Goal: Transaction & Acquisition: Obtain resource

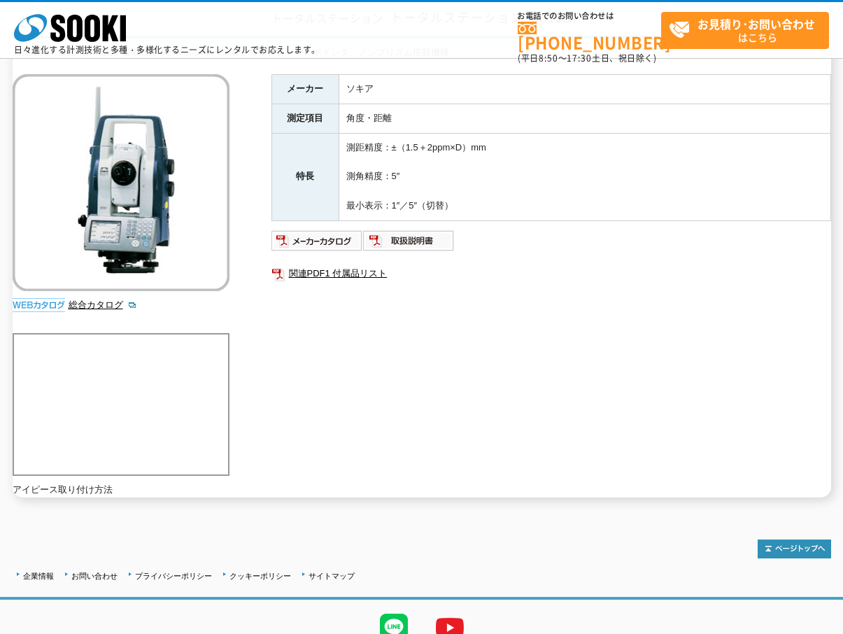
scroll to position [183, 0]
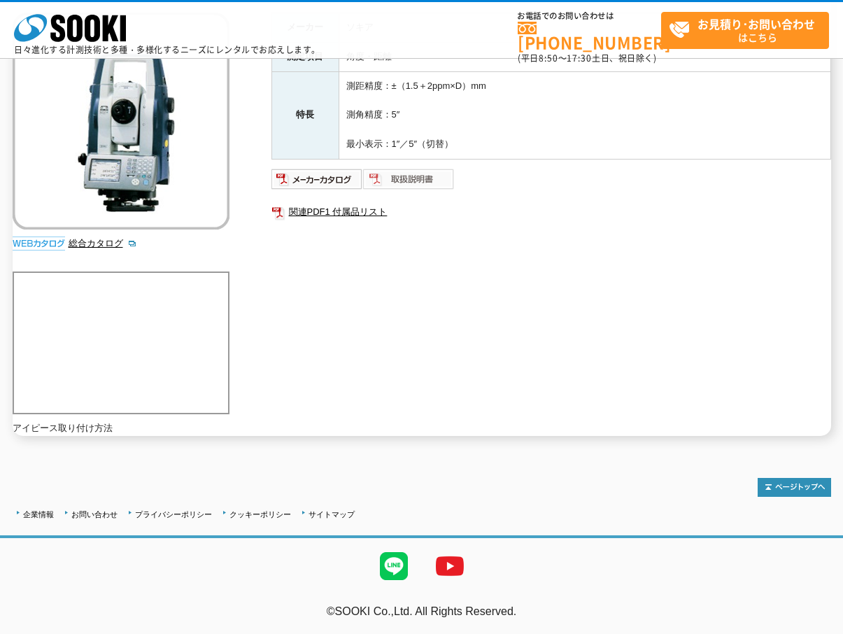
click at [425, 178] on img at bounding box center [409, 179] width 92 height 22
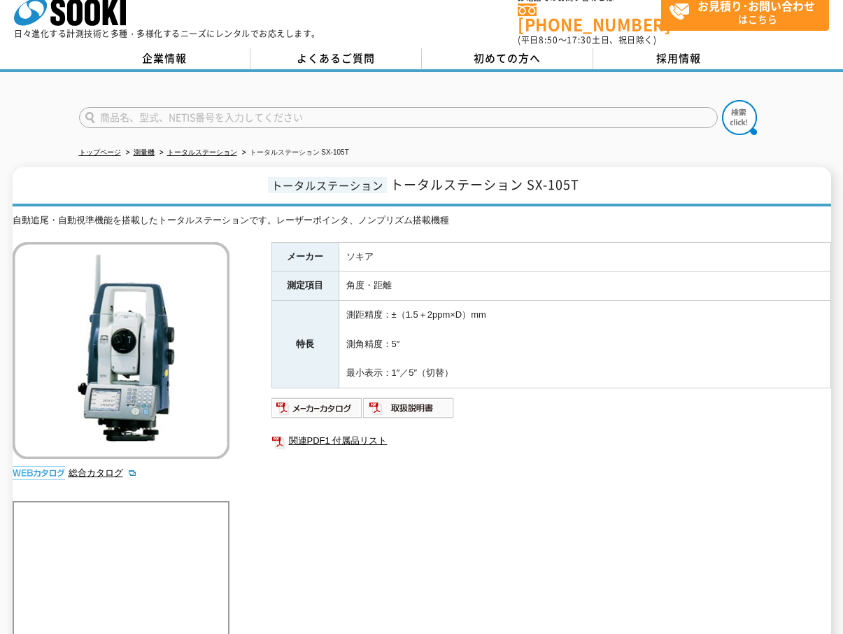
scroll to position [0, 0]
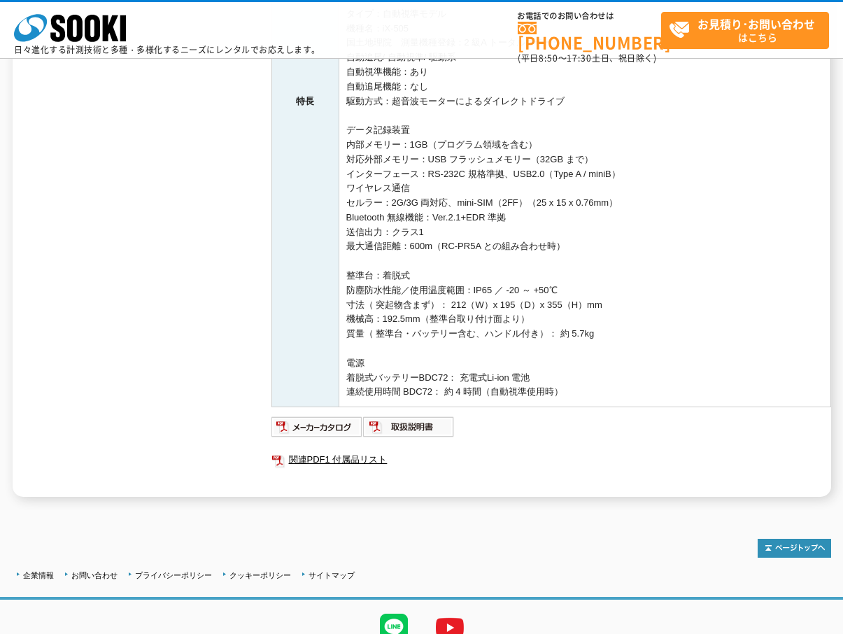
scroll to position [490, 0]
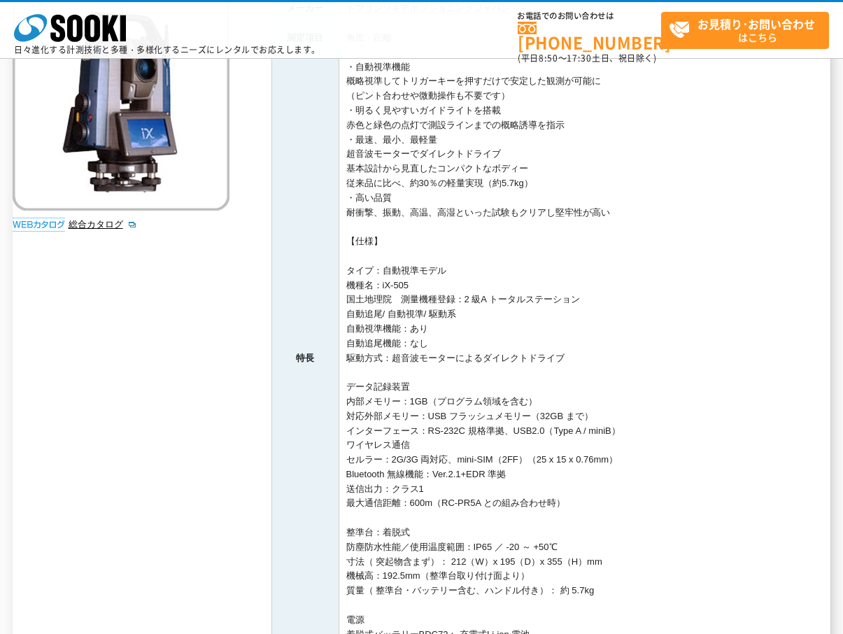
scroll to position [420, 0]
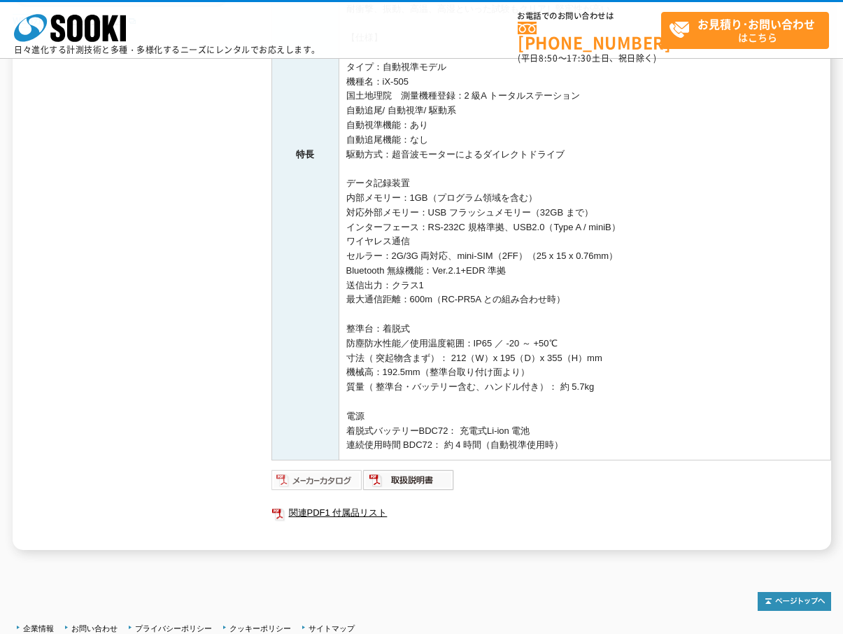
click at [353, 477] on img at bounding box center [318, 480] width 92 height 22
